Goal: Find specific page/section: Find specific page/section

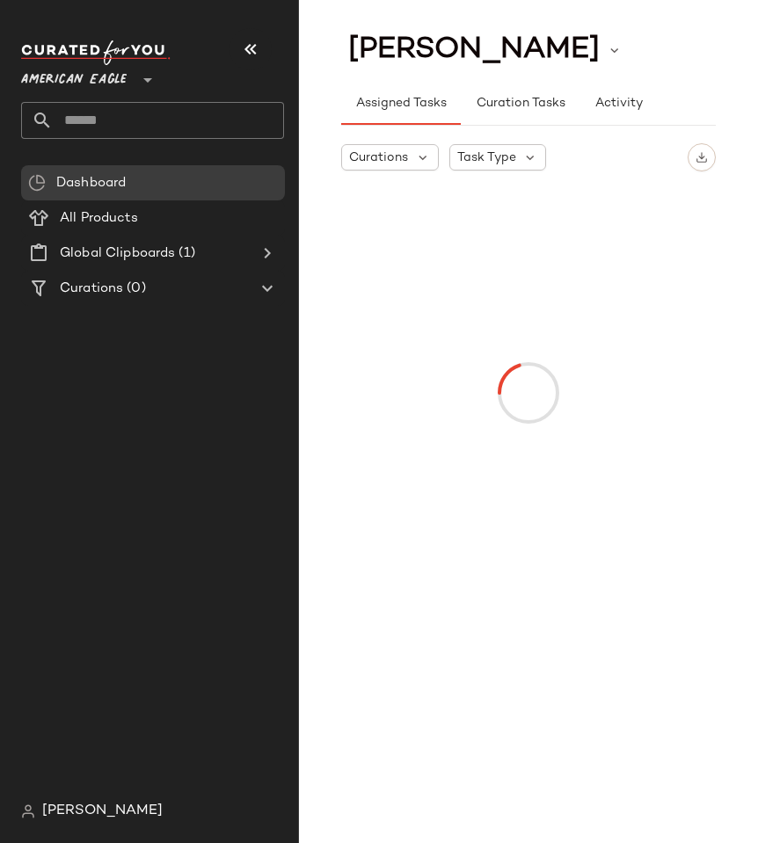
click at [75, 85] on span "American Eagle" at bounding box center [74, 76] width 106 height 32
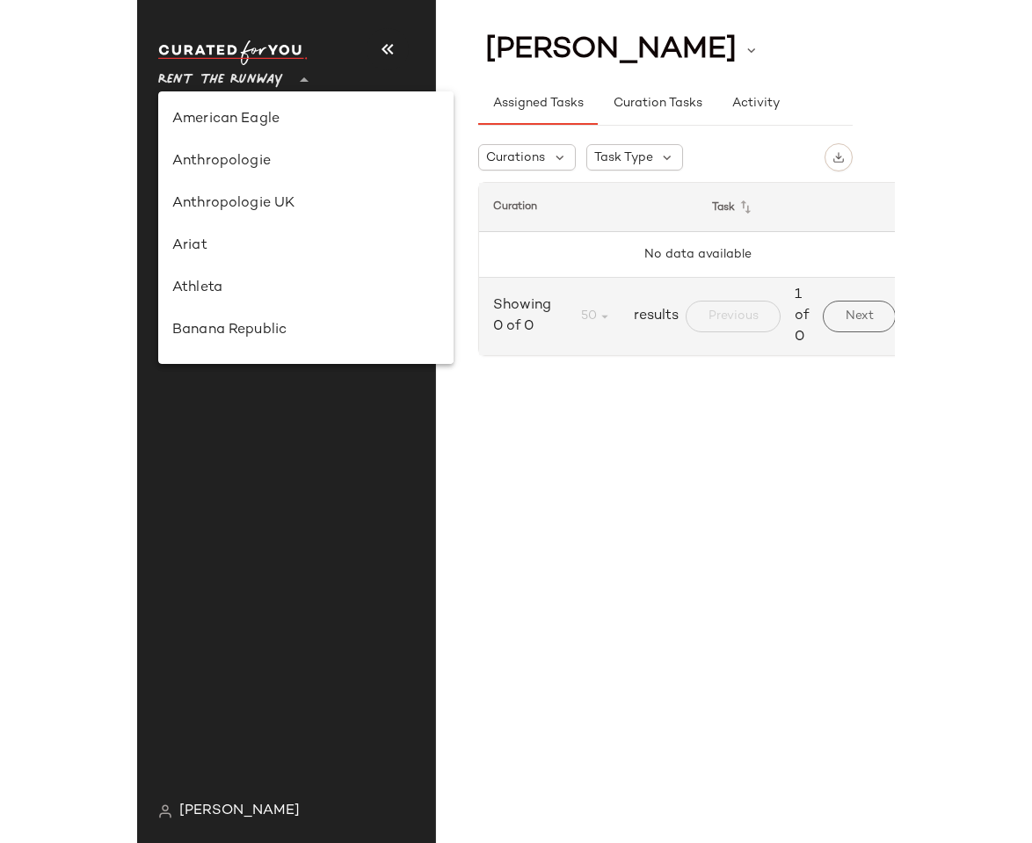
scroll to position [736, 0]
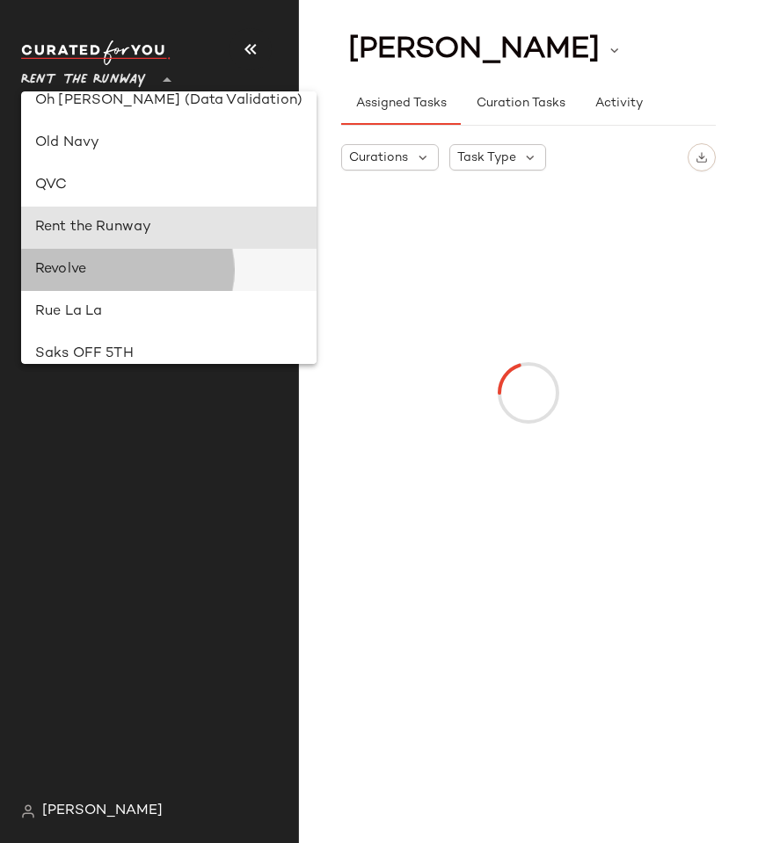
click at [85, 268] on div "Revolve" at bounding box center [168, 269] width 267 height 21
type input "**"
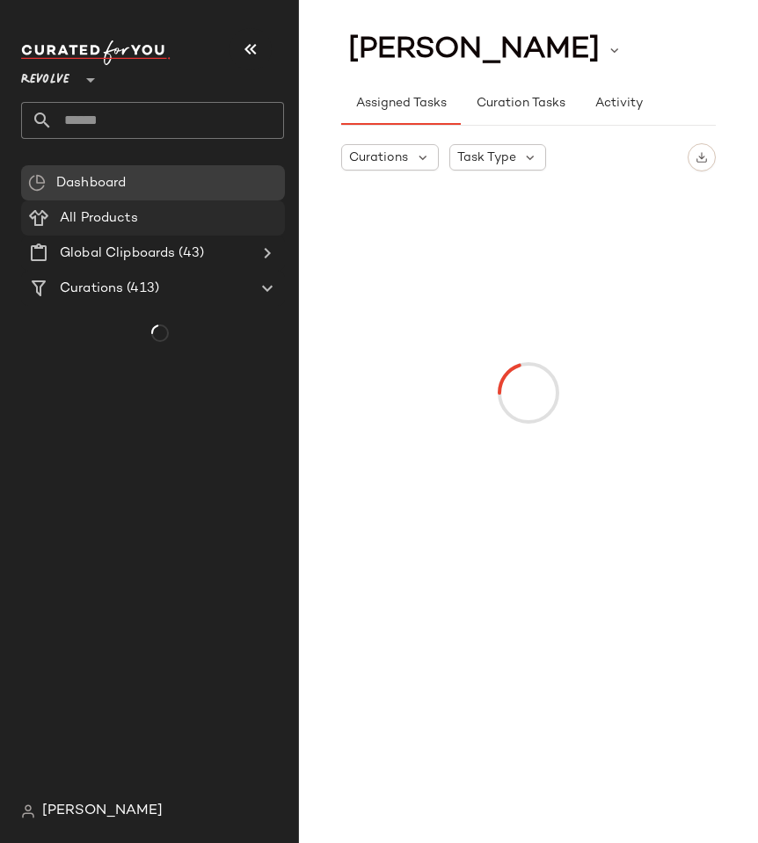
click at [69, 209] on span "All Products" at bounding box center [99, 218] width 78 height 20
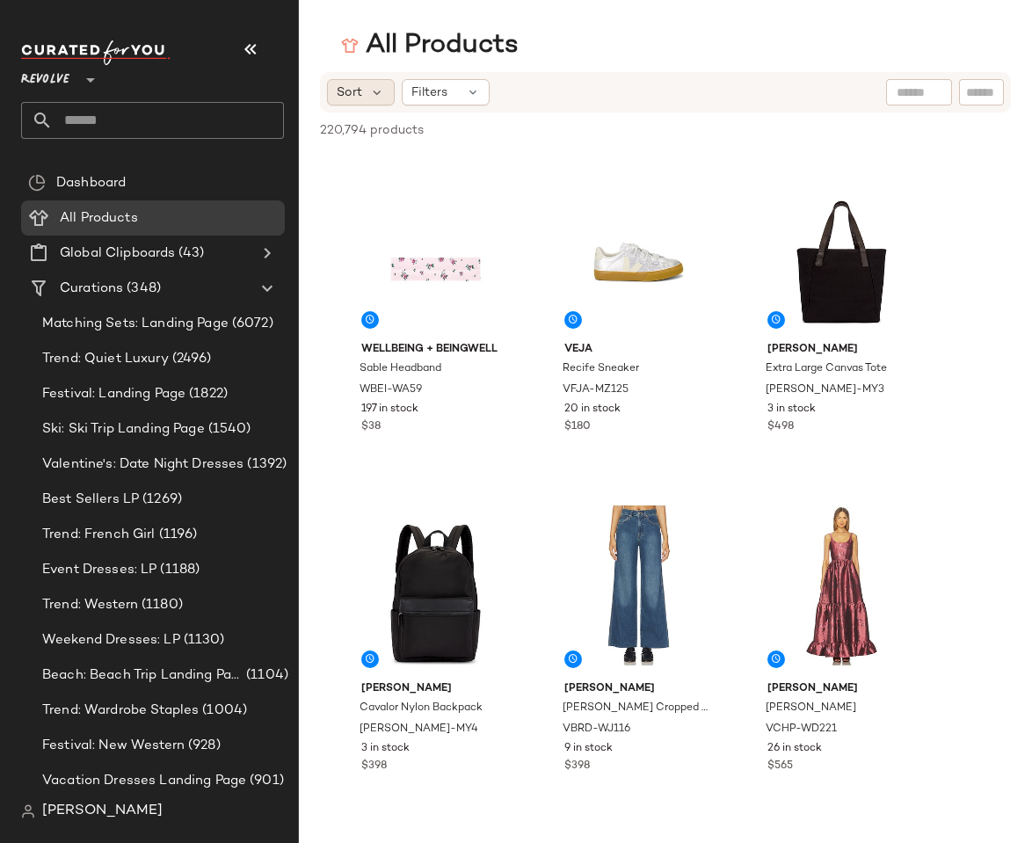
click at [361, 91] on span "Sort" at bounding box center [350, 93] width 26 height 18
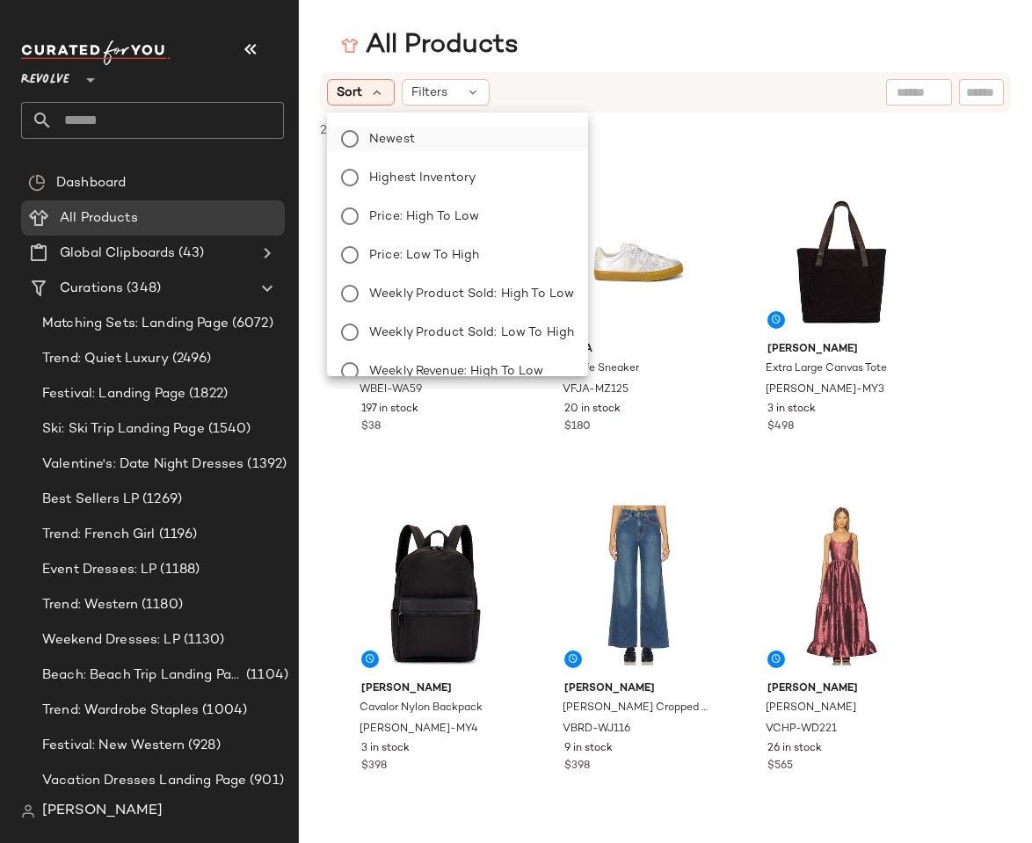
click at [390, 141] on span "Newest" at bounding box center [392, 139] width 46 height 18
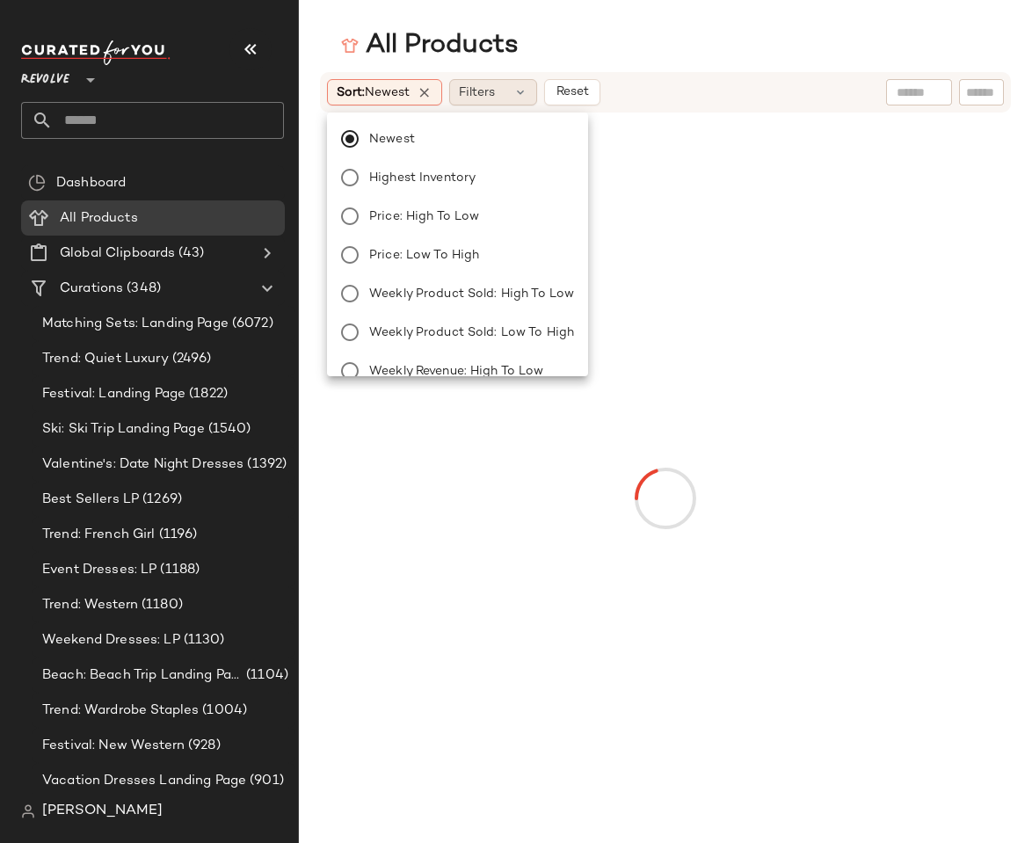
click at [495, 81] on div "Filters" at bounding box center [493, 92] width 88 height 26
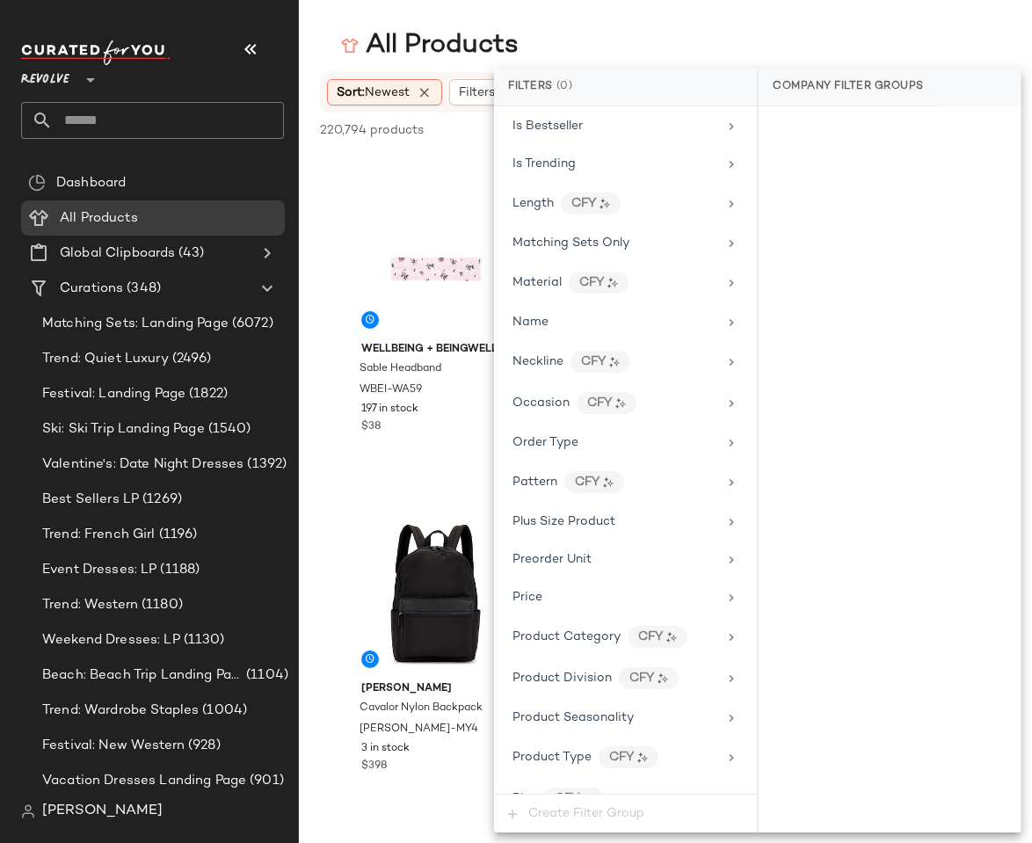
scroll to position [1017, 0]
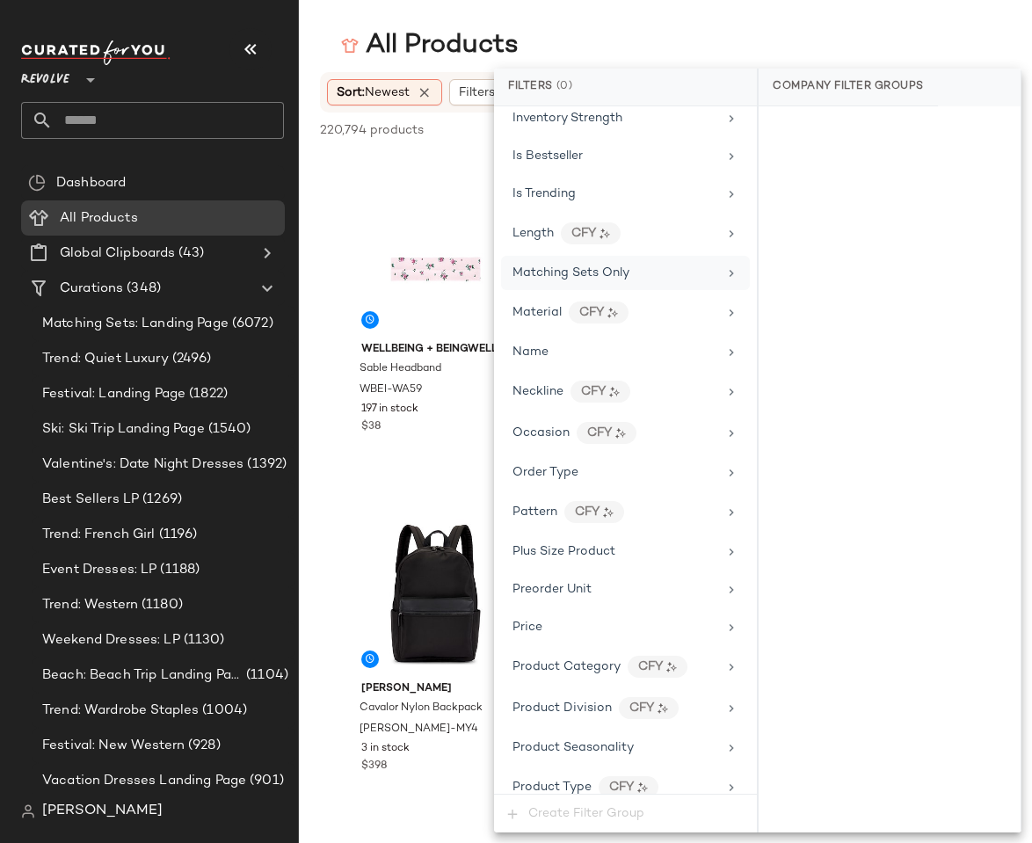
click at [589, 286] on div "Matching Sets Only" at bounding box center [625, 273] width 249 height 34
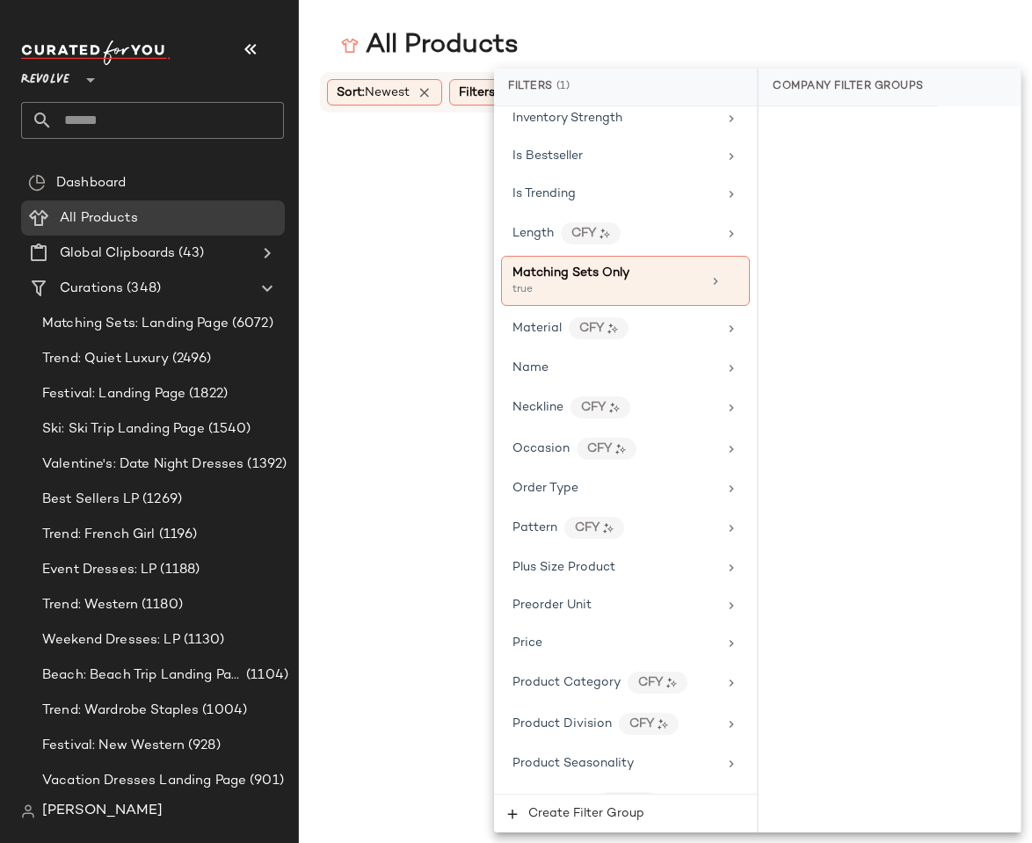
click at [603, 46] on div "All Products" at bounding box center [665, 45] width 733 height 35
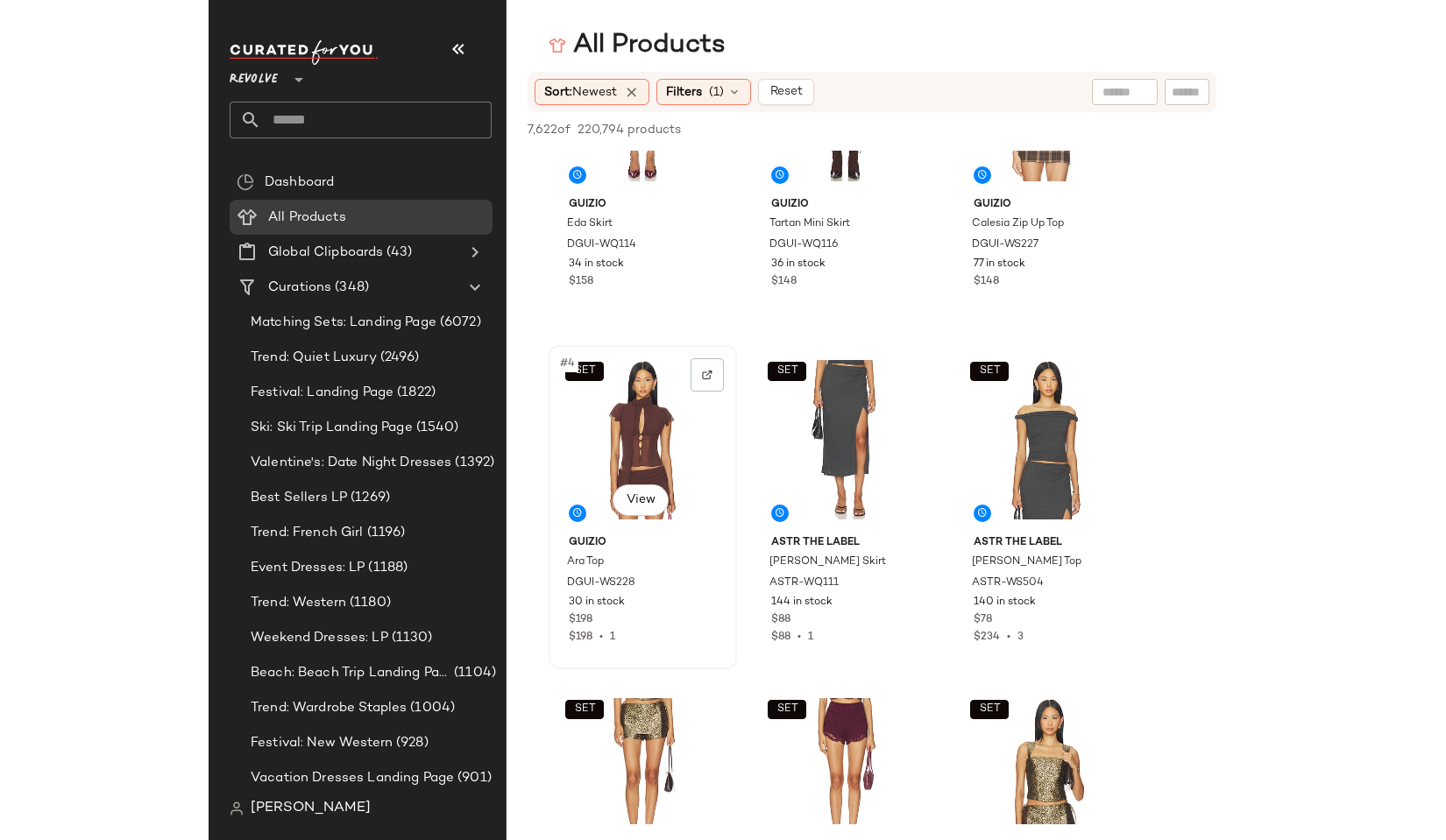
scroll to position [0, 0]
